Goal: Check status: Check status

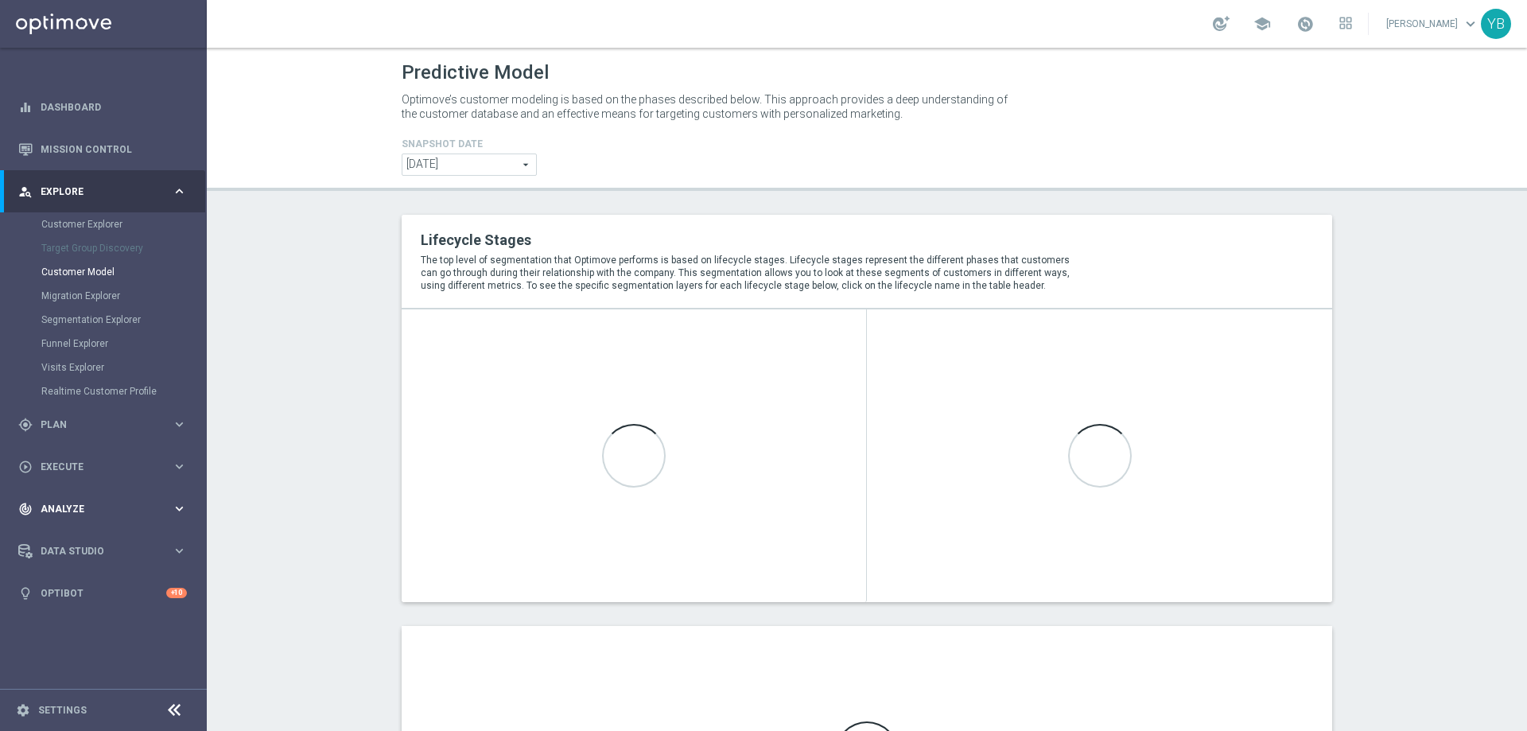
click at [180, 507] on icon "keyboard_arrow_right" at bounding box center [179, 508] width 15 height 15
click at [183, 472] on icon "keyboard_arrow_right" at bounding box center [179, 470] width 15 height 15
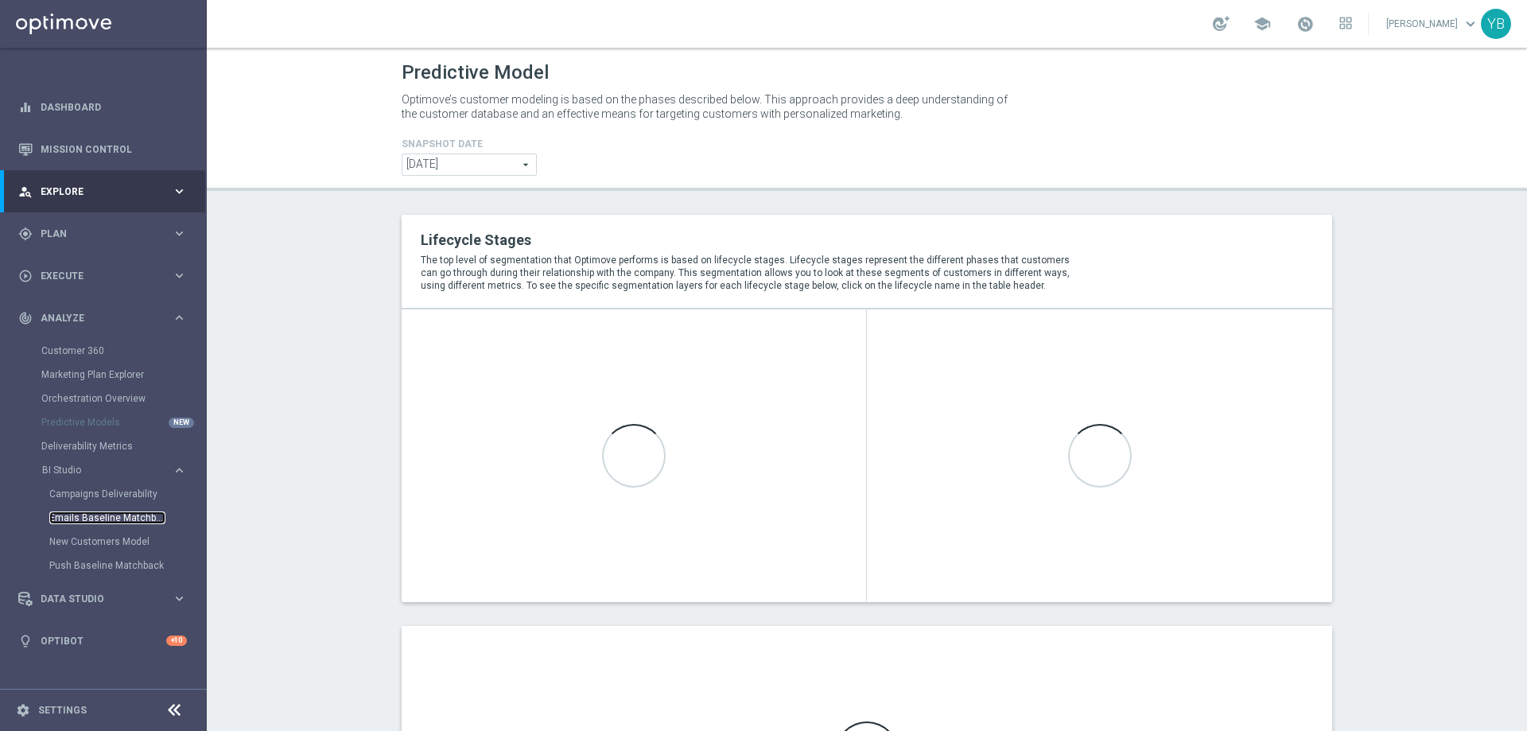
click at [95, 515] on link "Emails Baseline Matchback" at bounding box center [107, 517] width 116 height 13
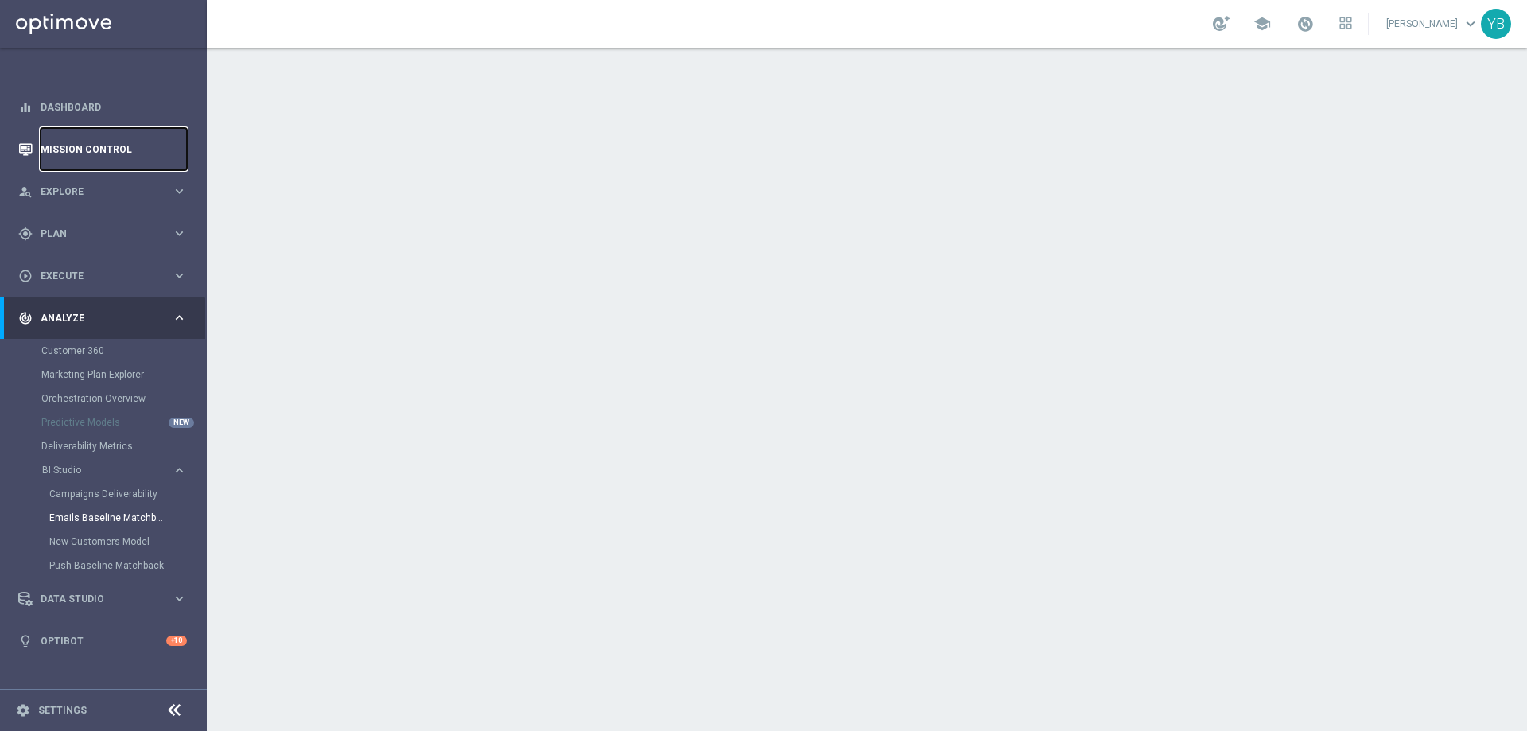
click at [95, 150] on link "Mission Control" at bounding box center [114, 149] width 146 height 42
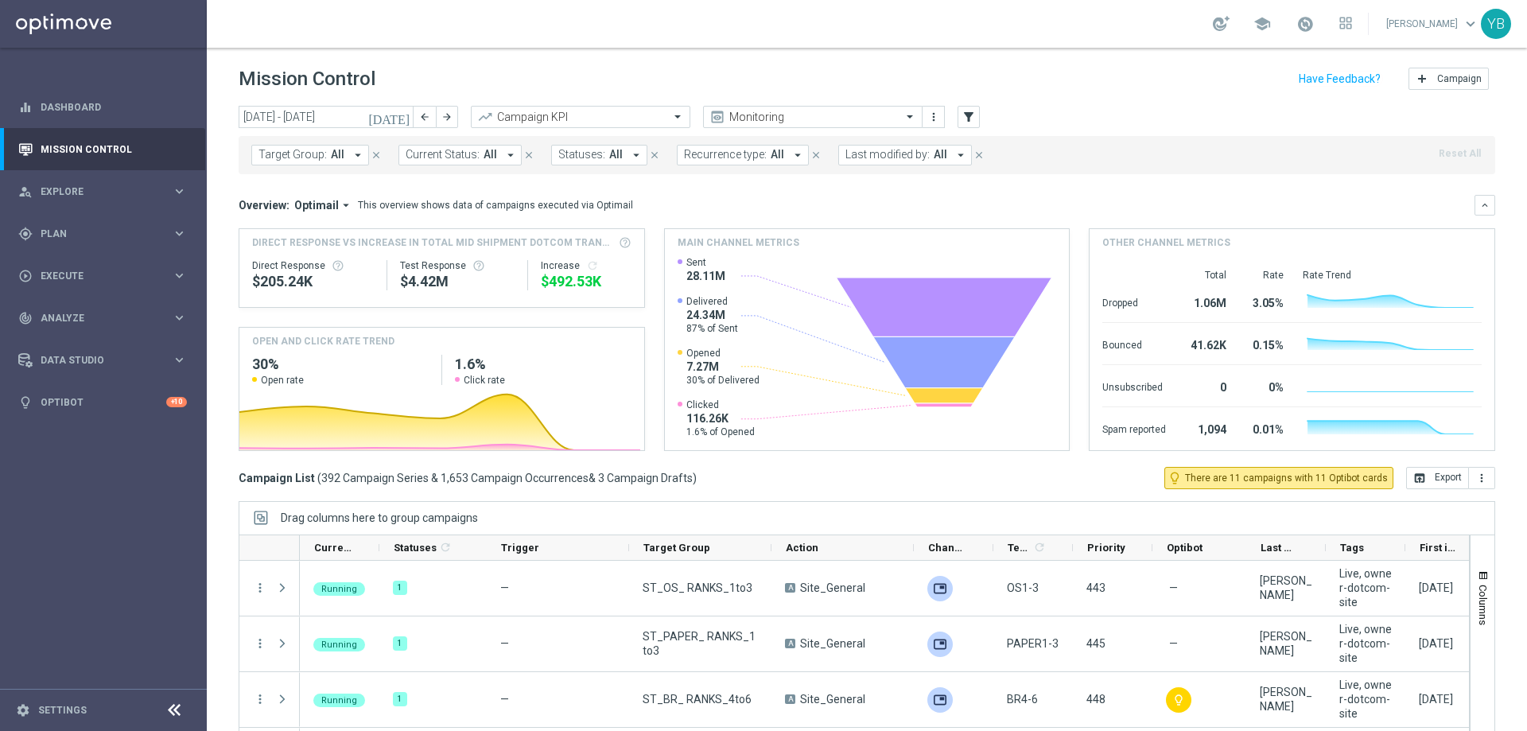
click at [406, 119] on icon "[DATE]" at bounding box center [389, 117] width 43 height 14
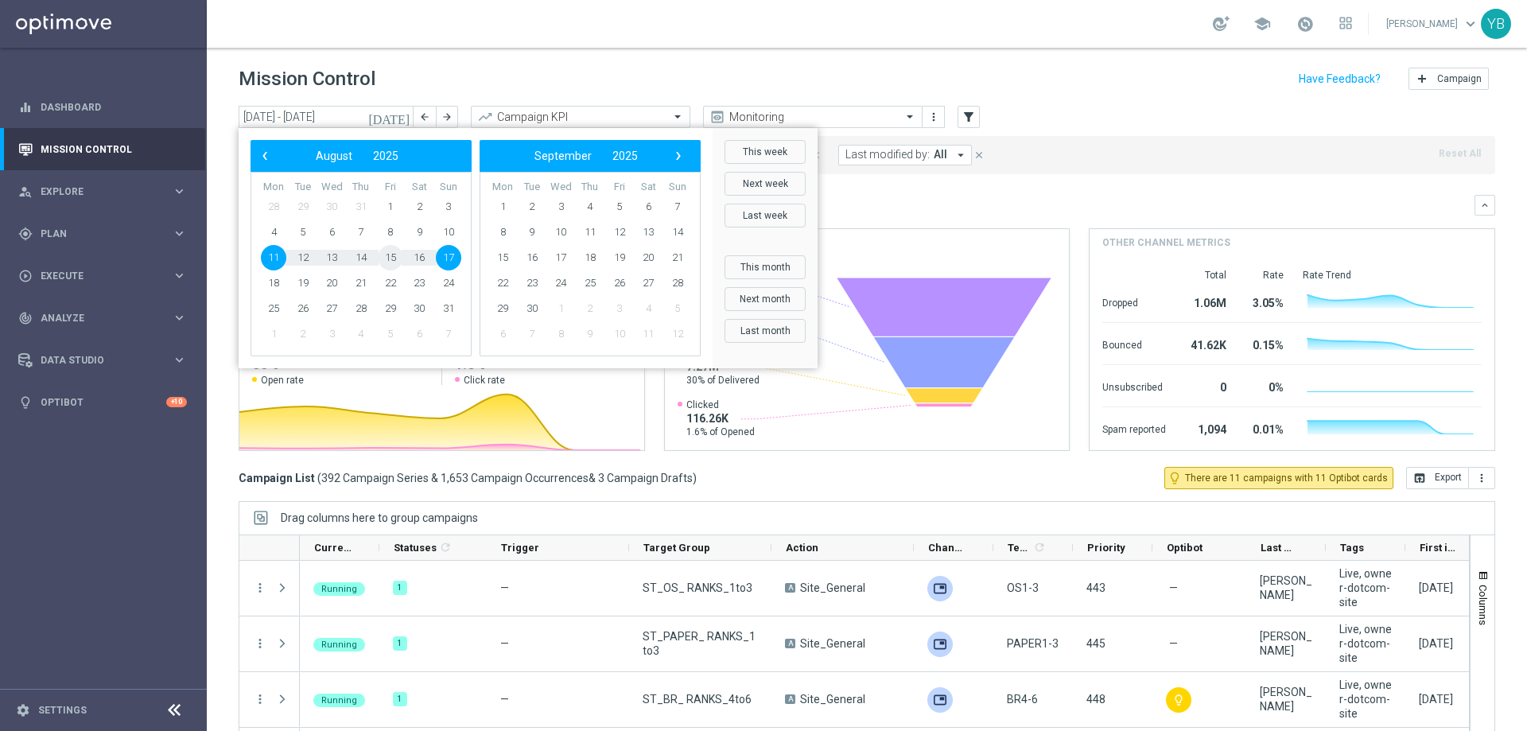
click at [387, 258] on span "15" at bounding box center [390, 257] width 25 height 25
type input "[DATE] - [DATE]"
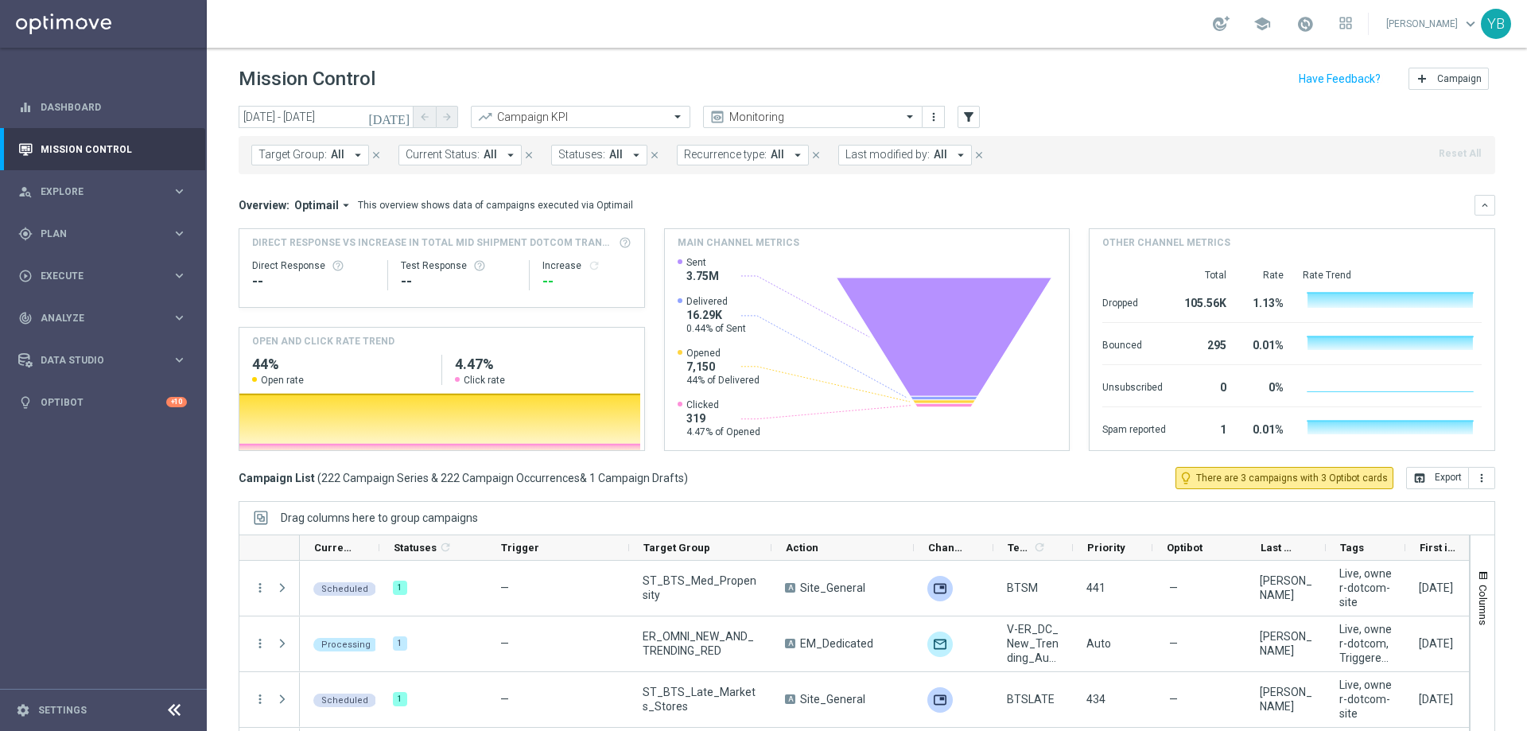
click at [339, 207] on icon "arrow_drop_down" at bounding box center [346, 205] width 14 height 14
click at [311, 234] on div "Analysis" at bounding box center [301, 230] width 38 height 14
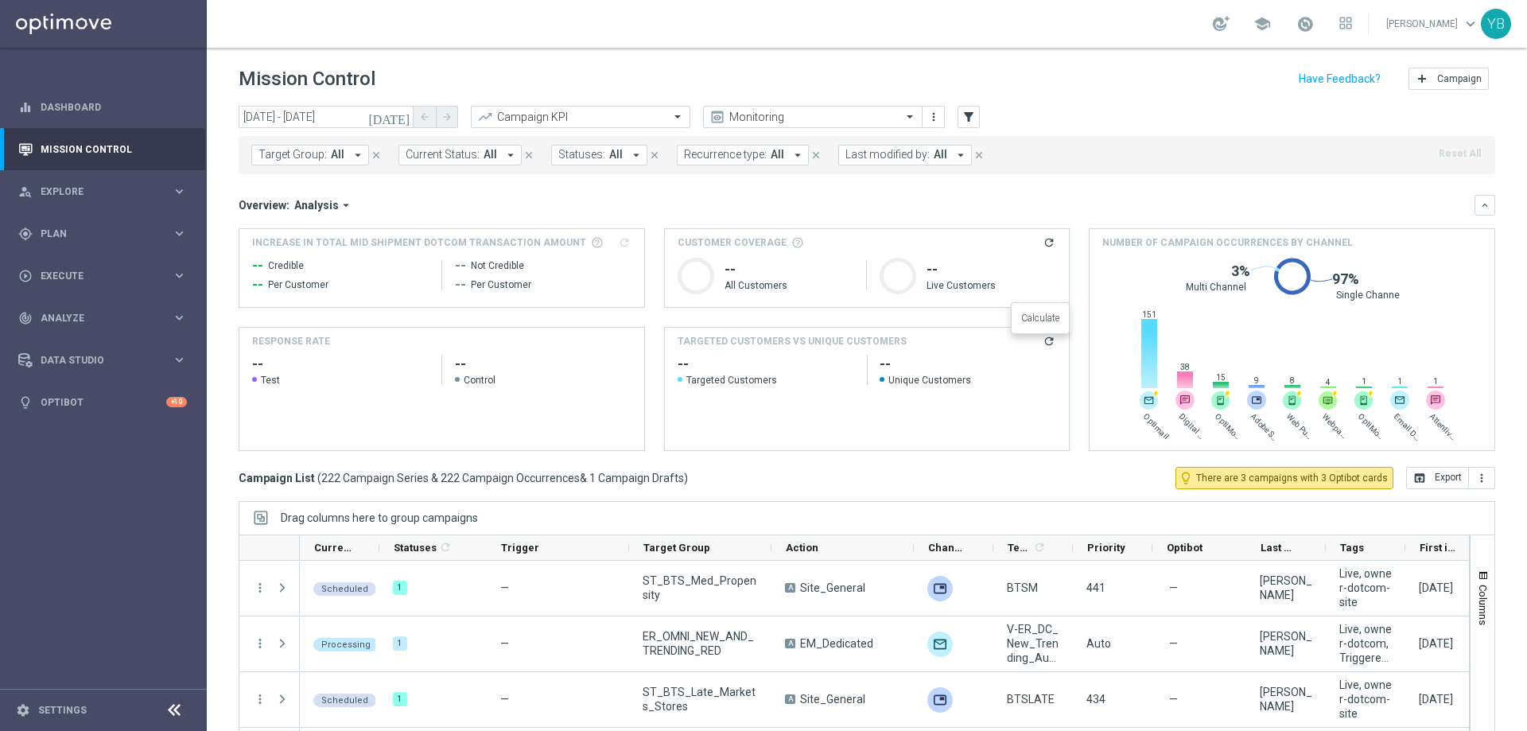
click at [1044, 340] on icon "refresh" at bounding box center [1049, 341] width 13 height 13
